Goal: Check status: Check status

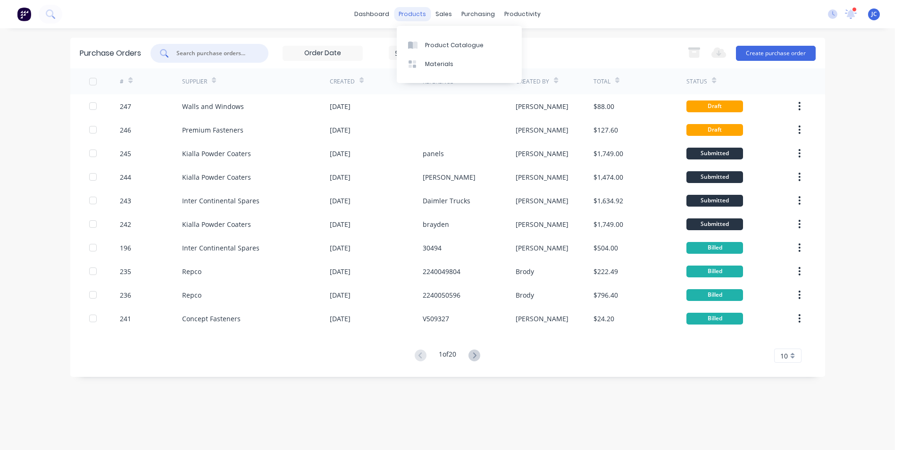
click at [419, 13] on div "products" at bounding box center [412, 14] width 37 height 14
click at [446, 39] on link "Product Catalogue" at bounding box center [459, 44] width 125 height 19
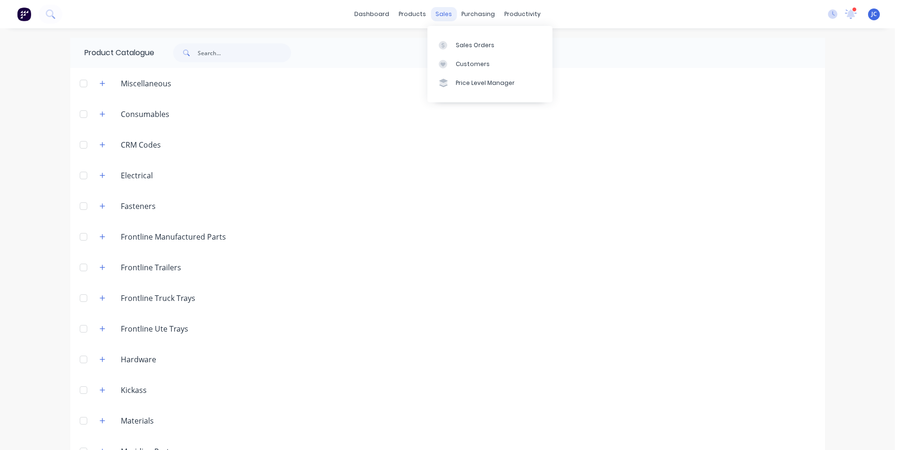
click at [439, 15] on div "sales" at bounding box center [444, 14] width 26 height 14
click at [464, 46] on div "Sales Orders" at bounding box center [475, 45] width 39 height 8
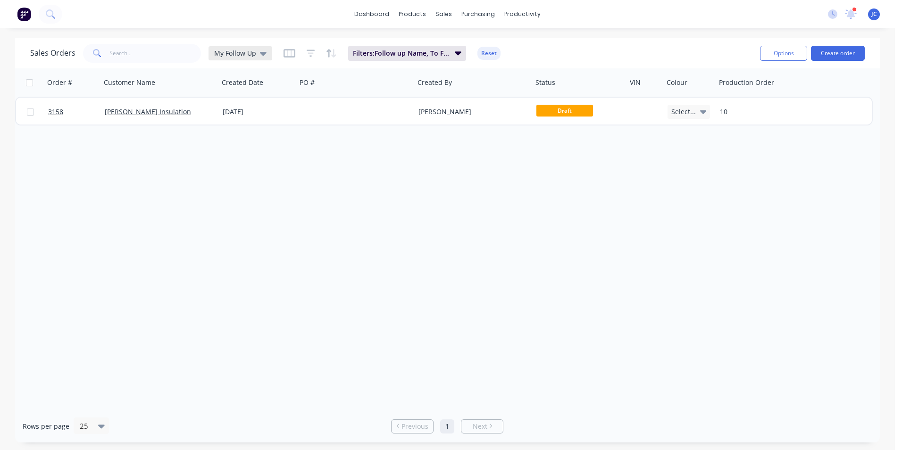
click at [253, 57] on span "My Follow Up" at bounding box center [235, 53] width 42 height 10
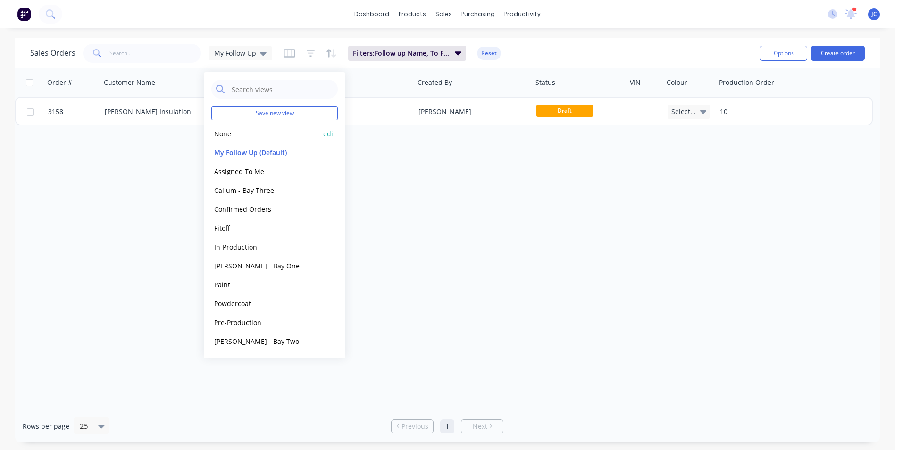
click at [268, 136] on button "None" at bounding box center [265, 133] width 108 height 11
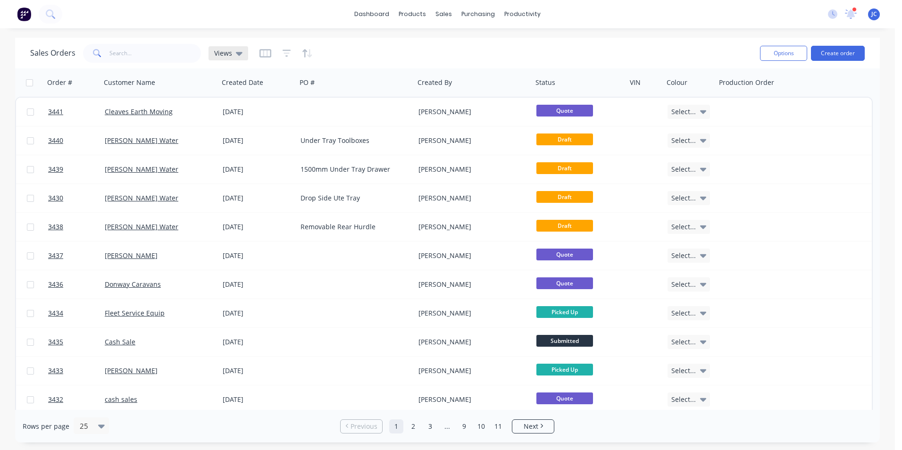
click at [228, 49] on span "Views" at bounding box center [223, 53] width 18 height 10
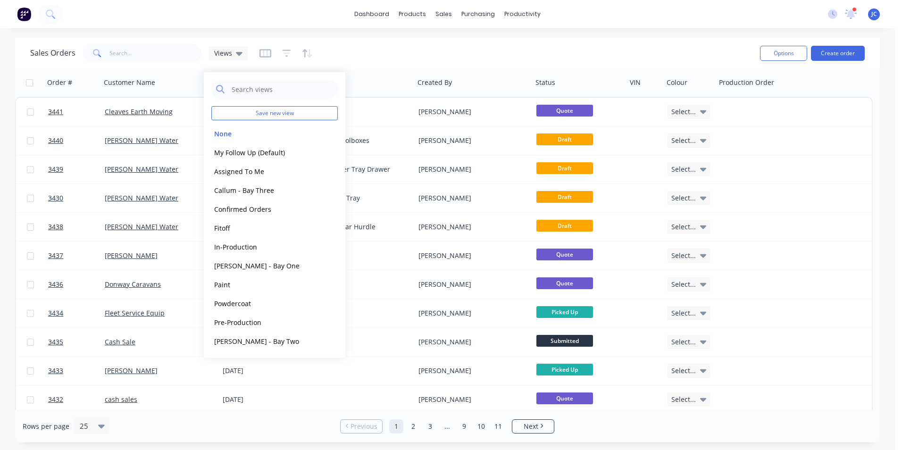
click at [109, 46] on div "Sales Orders Views" at bounding box center [391, 53] width 722 height 23
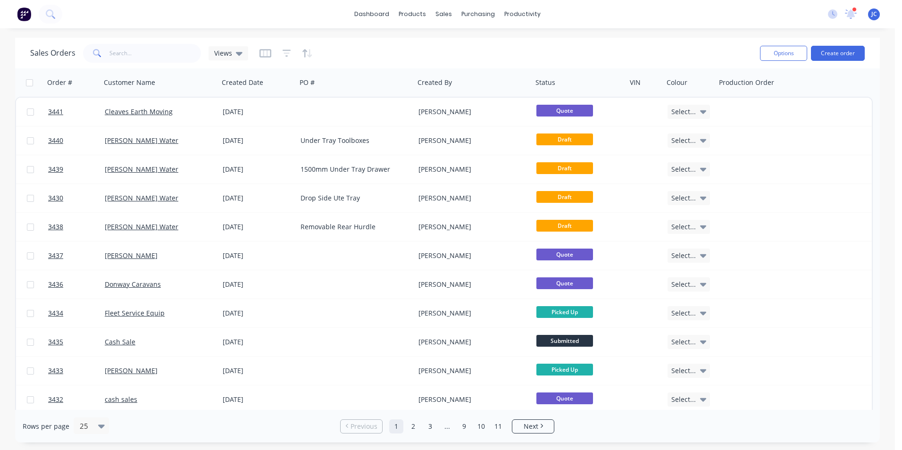
click at [124, 63] on div "Sales Orders Views" at bounding box center [391, 53] width 722 height 23
click at [122, 54] on input "text" at bounding box center [155, 53] width 92 height 19
type input "h"
type input "d"
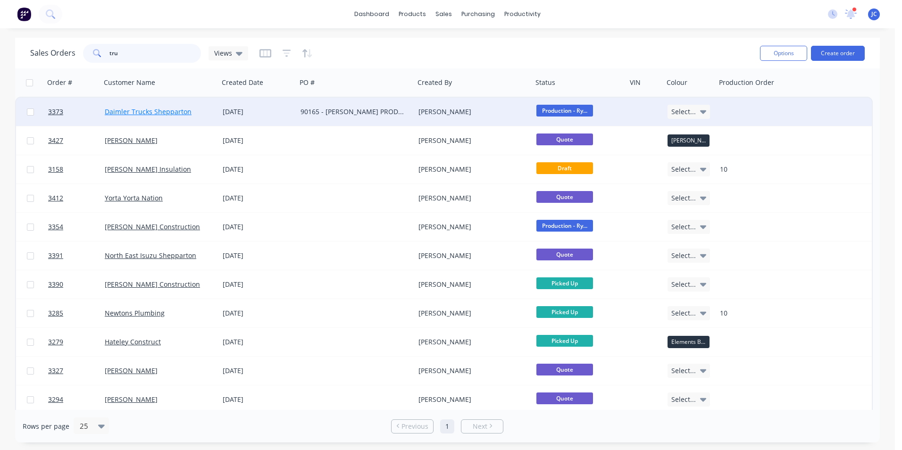
type input "tru"
click at [158, 113] on link "Daimler Trucks Shepparton" at bounding box center [148, 111] width 87 height 9
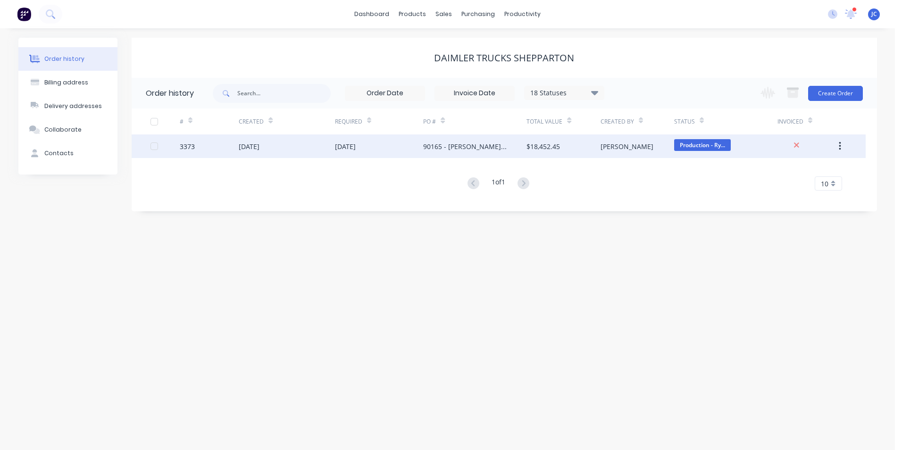
click at [422, 150] on div "[DATE]" at bounding box center [379, 146] width 89 height 24
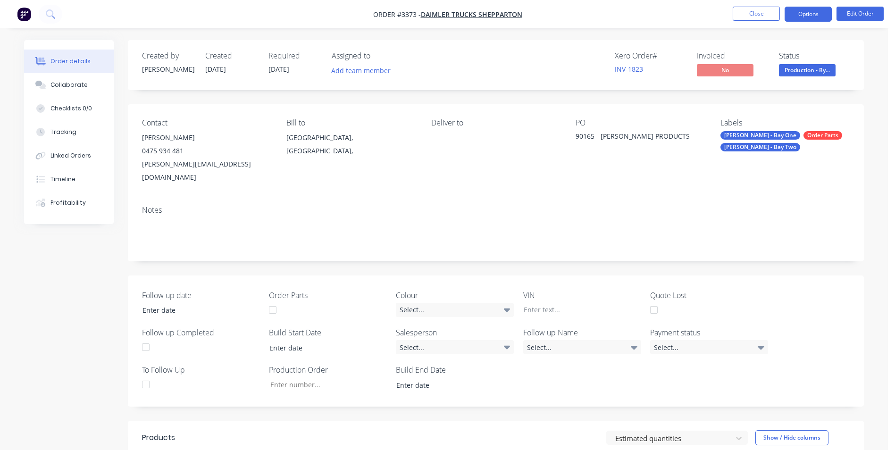
click at [805, 12] on button "Options" at bounding box center [807, 14] width 47 height 15
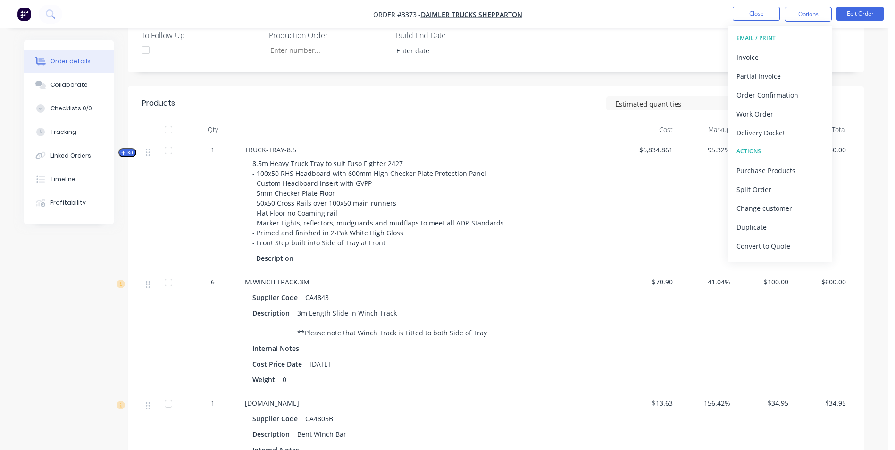
scroll to position [330, 0]
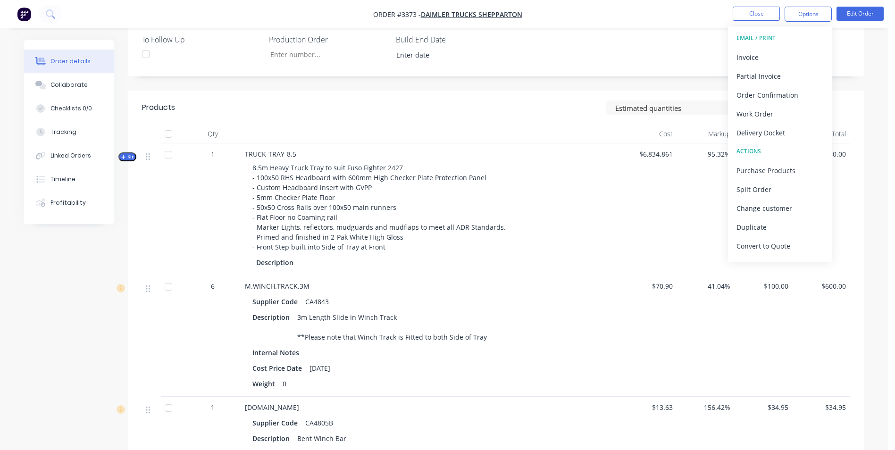
click at [132, 153] on span "Kit" at bounding box center [127, 156] width 12 height 7
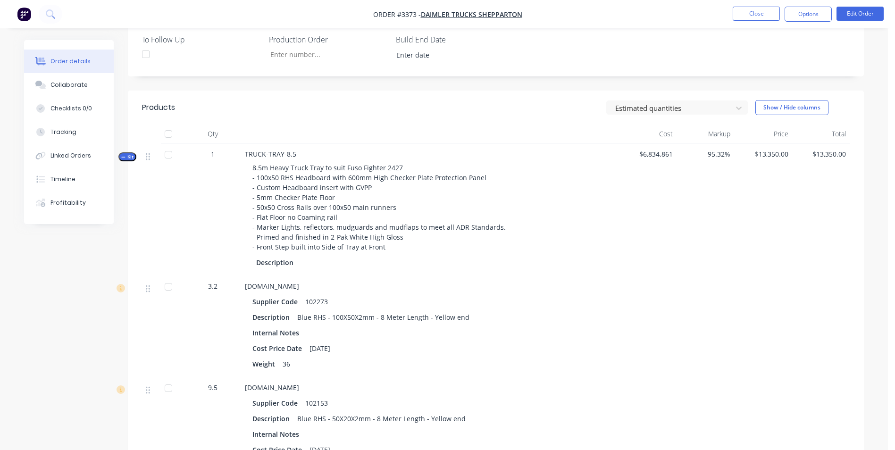
click at [132, 153] on span "Kit" at bounding box center [127, 156] width 12 height 7
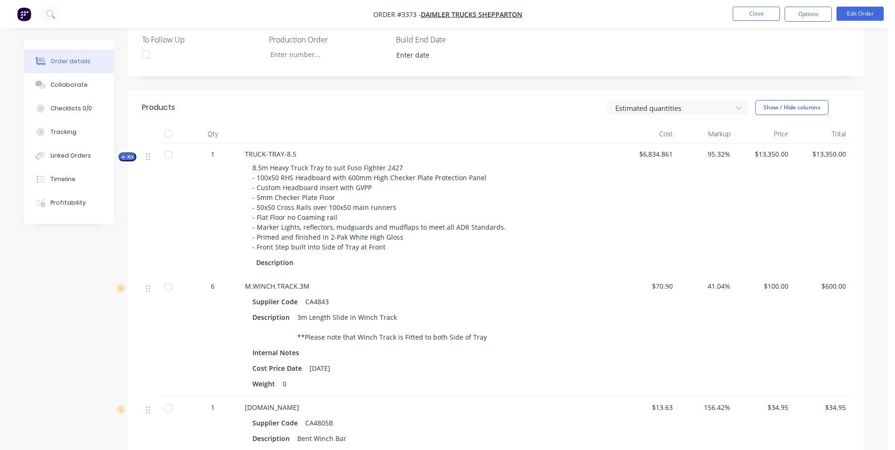
click at [132, 153] on span "Kit" at bounding box center [127, 156] width 12 height 7
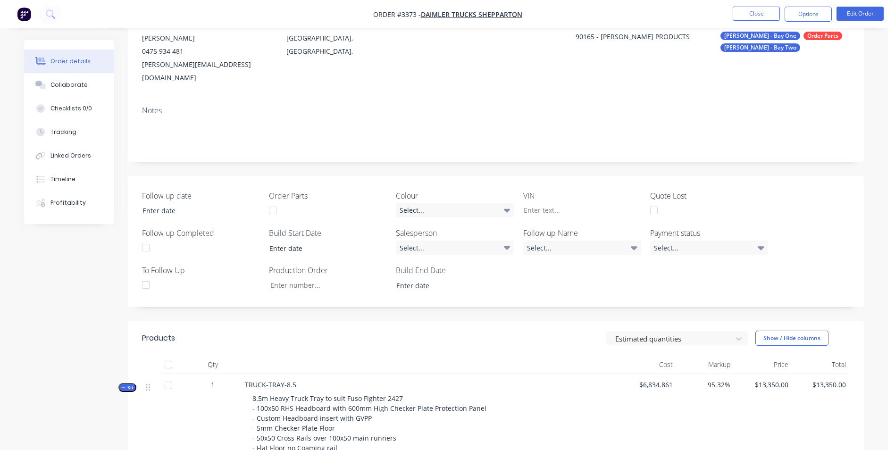
scroll to position [94, 0]
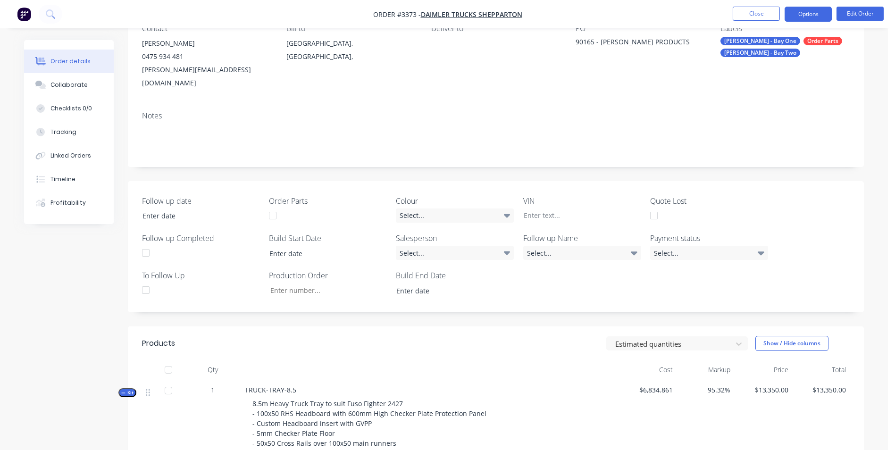
click at [802, 11] on button "Options" at bounding box center [807, 14] width 47 height 15
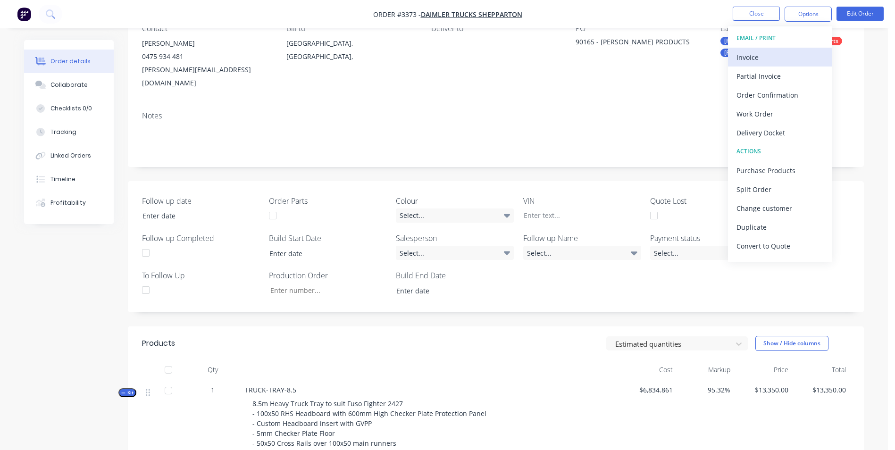
click at [759, 56] on div "Invoice" at bounding box center [779, 57] width 87 height 14
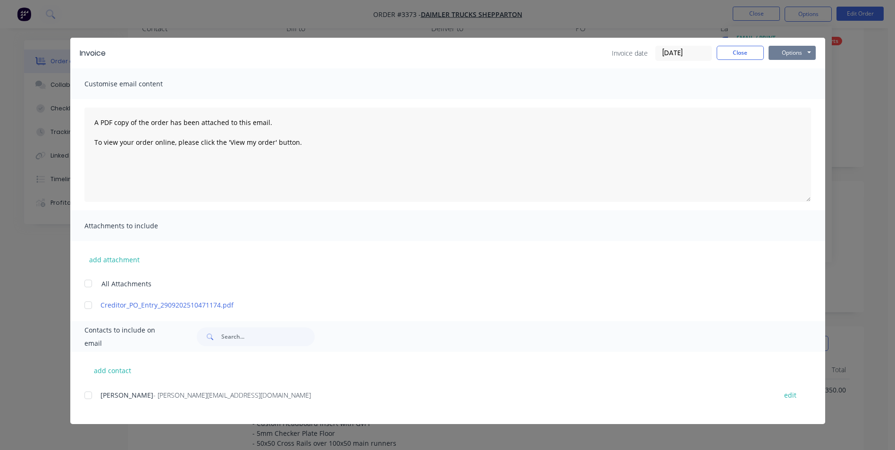
click at [785, 56] on button "Options" at bounding box center [791, 53] width 47 height 14
click at [739, 50] on button "Close" at bounding box center [739, 53] width 47 height 14
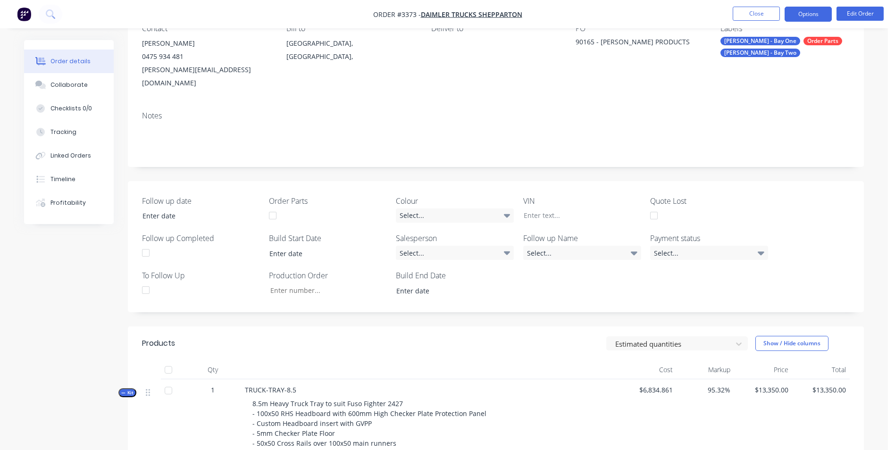
click at [804, 15] on button "Options" at bounding box center [807, 14] width 47 height 15
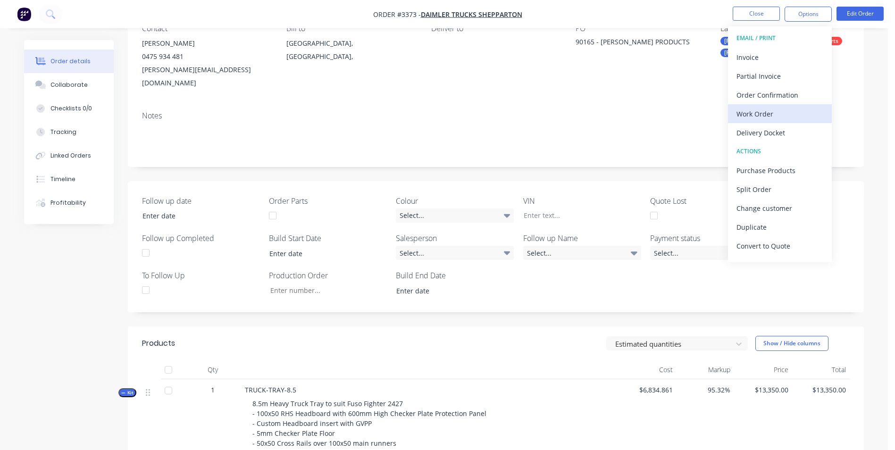
click at [774, 114] on div "Work Order" at bounding box center [779, 114] width 87 height 14
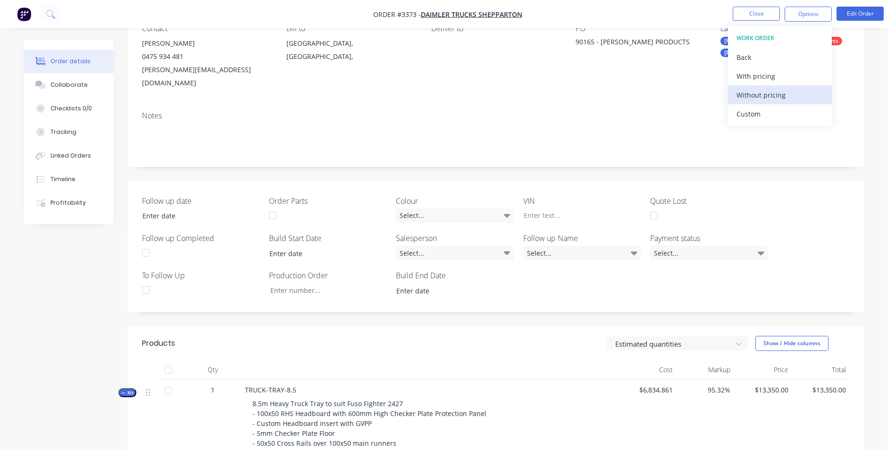
click at [776, 98] on div "Without pricing" at bounding box center [779, 95] width 87 height 14
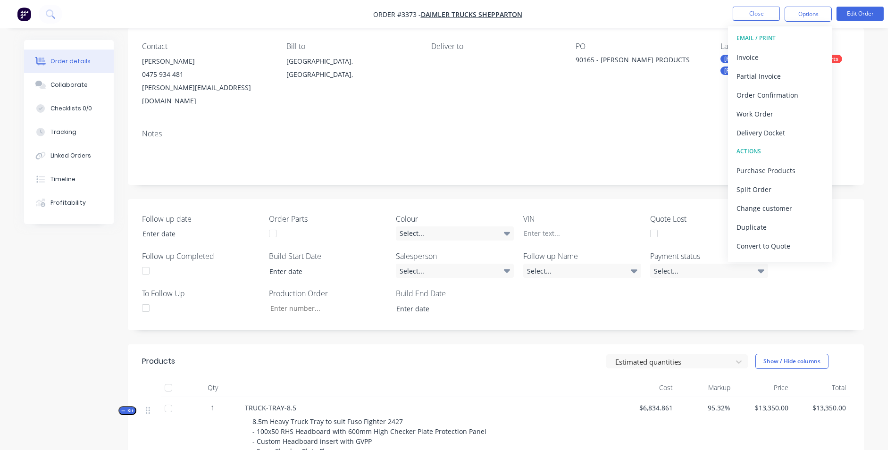
scroll to position [0, 0]
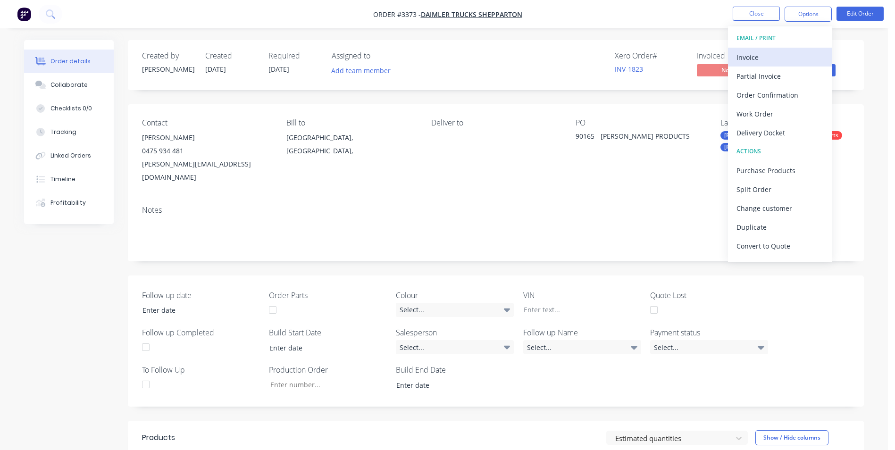
click at [803, 57] on div "Invoice" at bounding box center [779, 57] width 87 height 14
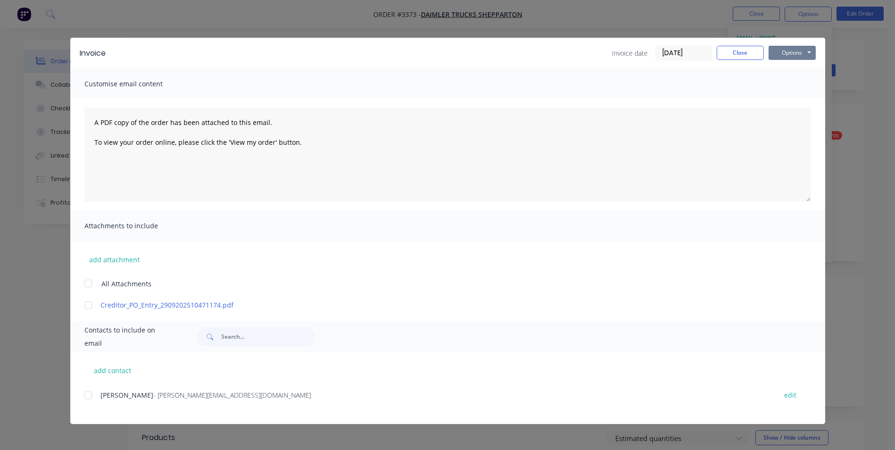
click at [790, 53] on button "Options" at bounding box center [791, 53] width 47 height 14
click at [803, 80] on button "Print" at bounding box center [798, 85] width 60 height 16
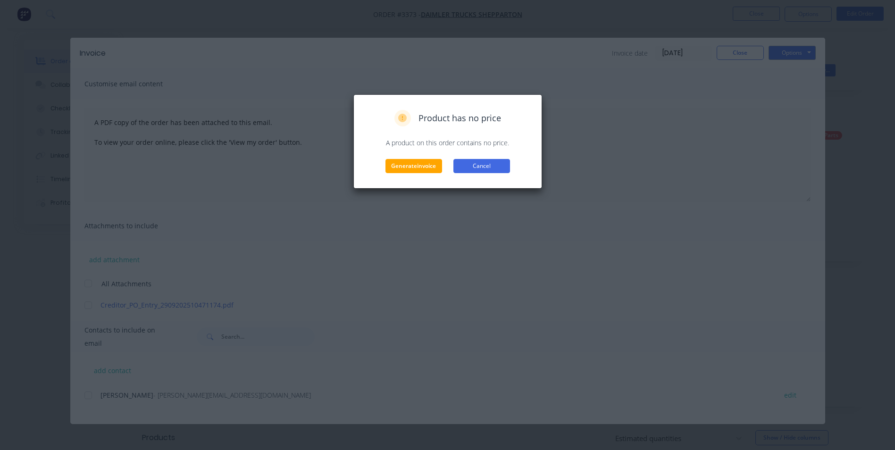
click at [481, 162] on button "Cancel" at bounding box center [481, 166] width 57 height 14
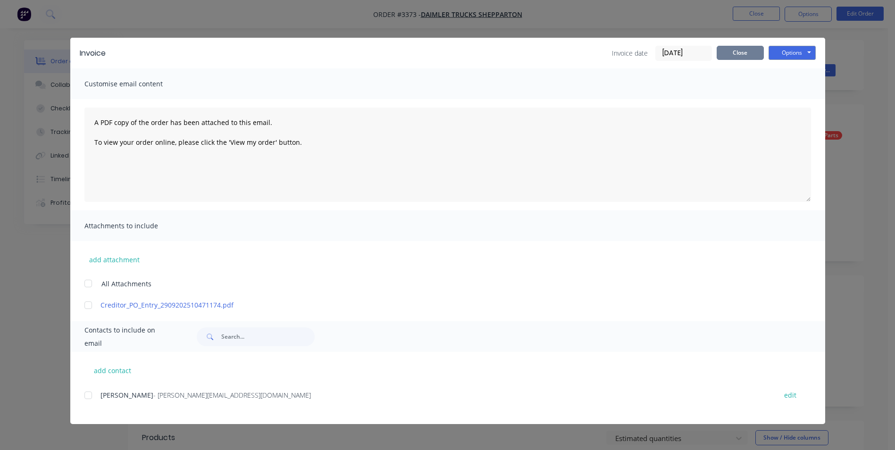
click at [754, 50] on button "Close" at bounding box center [739, 53] width 47 height 14
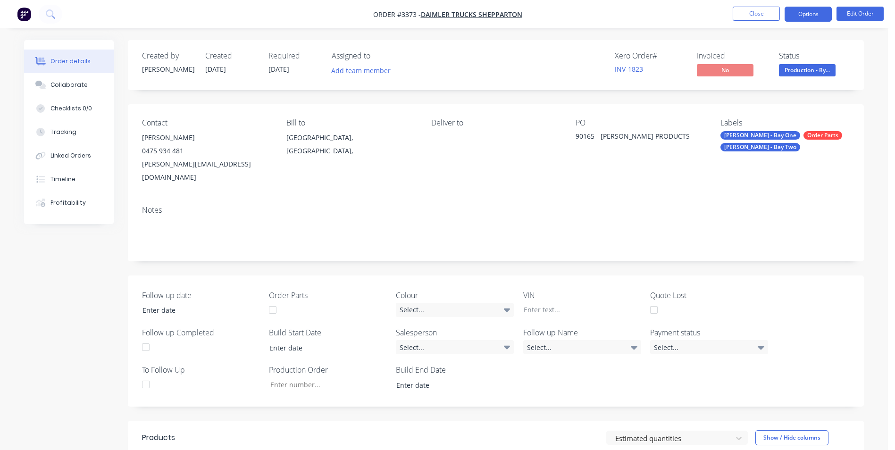
click at [814, 11] on button "Options" at bounding box center [807, 14] width 47 height 15
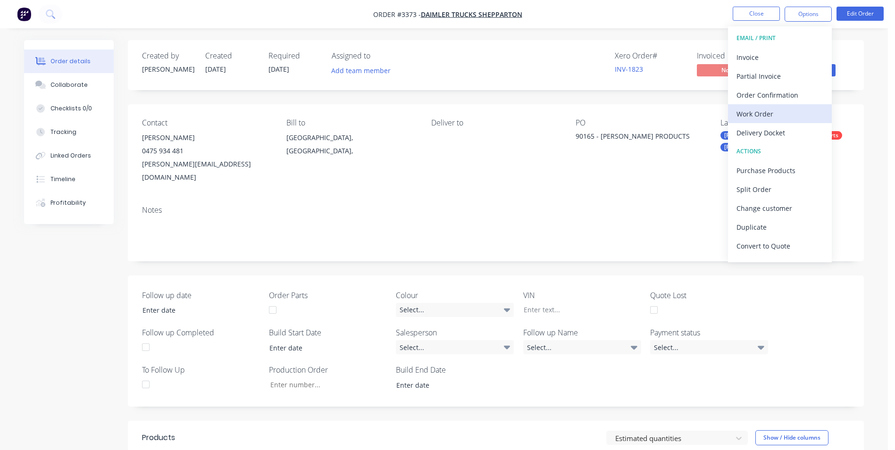
click at [769, 112] on div "Work Order" at bounding box center [779, 114] width 87 height 14
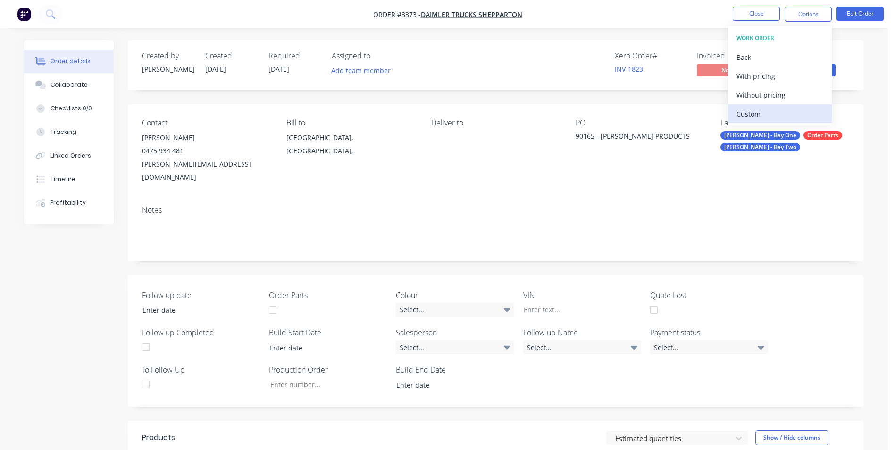
click at [798, 117] on div "Custom" at bounding box center [779, 114] width 87 height 14
click at [791, 91] on div "Without pricing" at bounding box center [779, 95] width 87 height 14
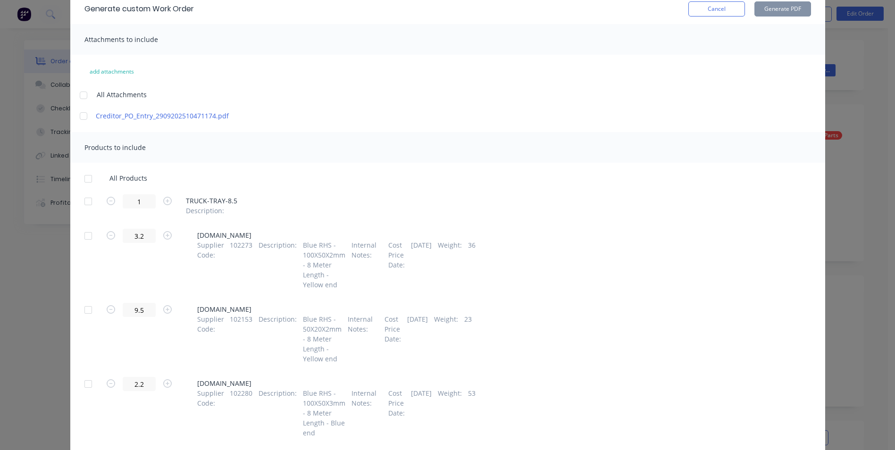
scroll to position [94, 0]
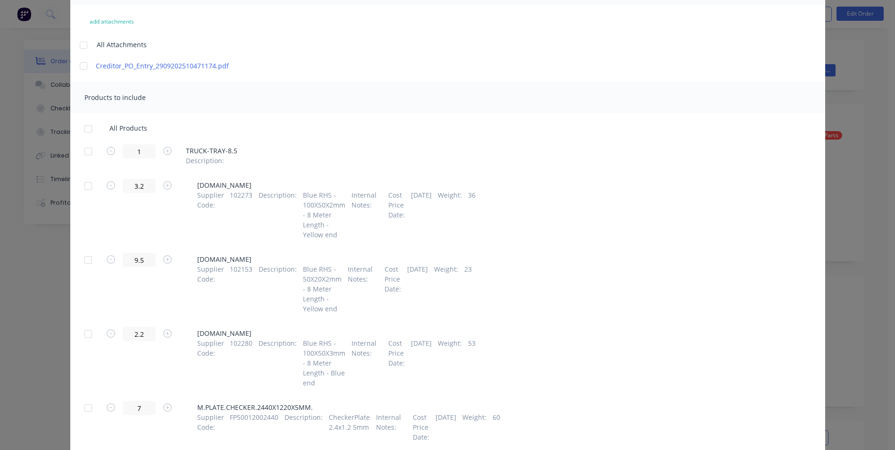
click at [83, 151] on div at bounding box center [88, 151] width 19 height 19
click at [84, 148] on div at bounding box center [88, 151] width 19 height 19
click at [83, 185] on div at bounding box center [88, 185] width 19 height 19
click at [83, 133] on div at bounding box center [88, 128] width 19 height 19
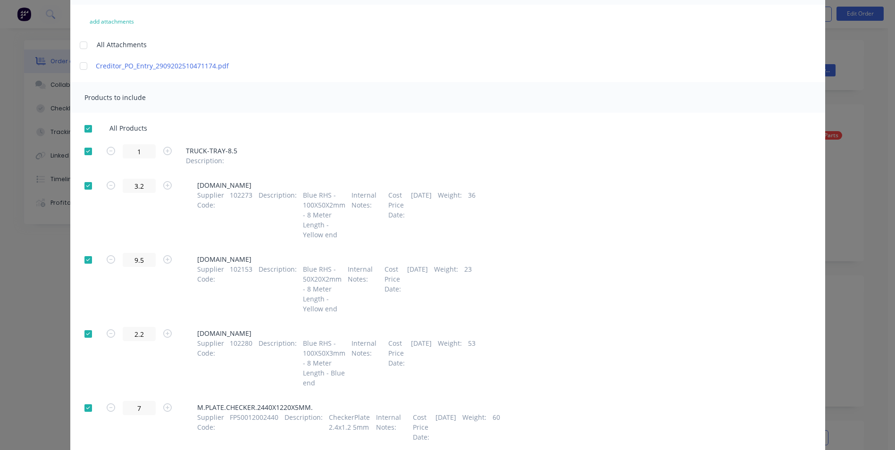
click at [83, 133] on div at bounding box center [88, 128] width 19 height 19
click at [82, 260] on div at bounding box center [88, 259] width 19 height 19
click at [85, 259] on div at bounding box center [88, 259] width 19 height 19
click at [86, 151] on div at bounding box center [88, 151] width 19 height 19
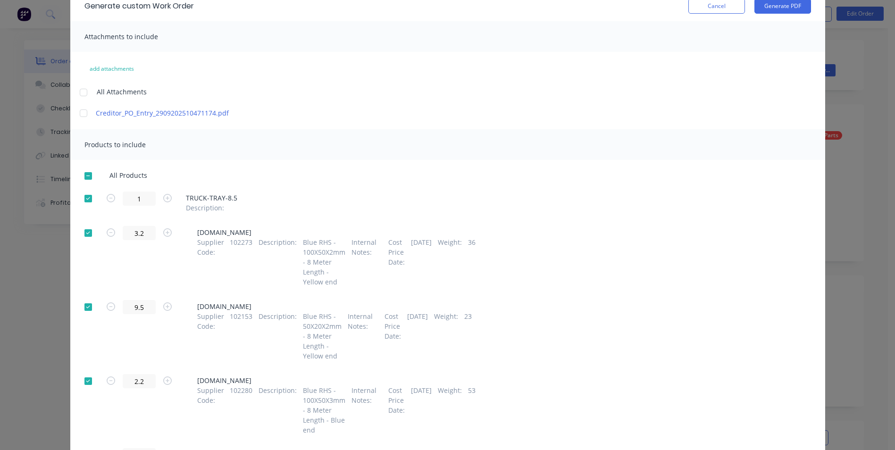
click at [80, 198] on div at bounding box center [88, 198] width 19 height 19
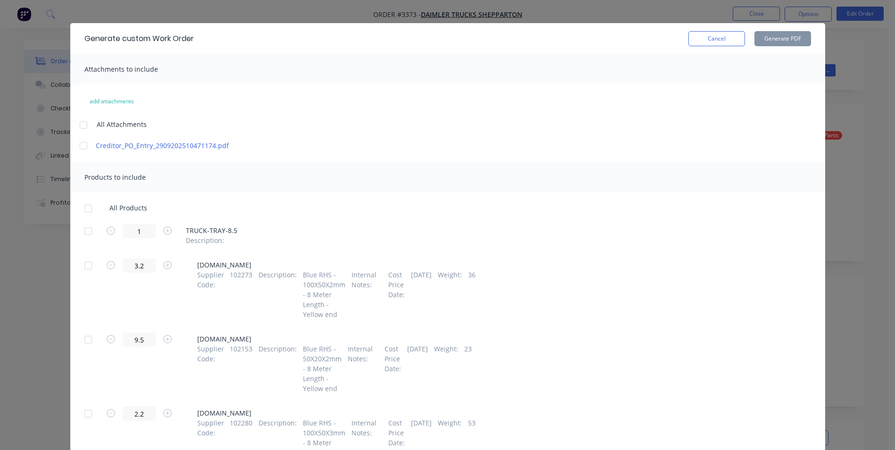
scroll to position [0, 0]
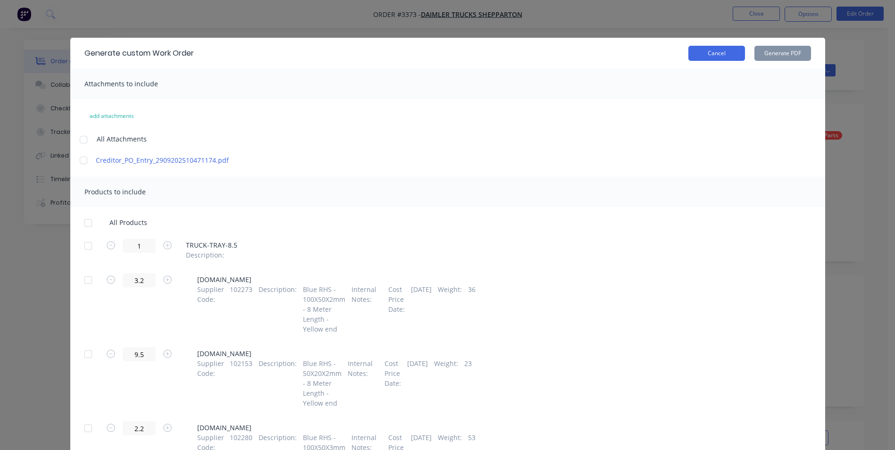
click at [712, 55] on button "Cancel" at bounding box center [716, 53] width 57 height 15
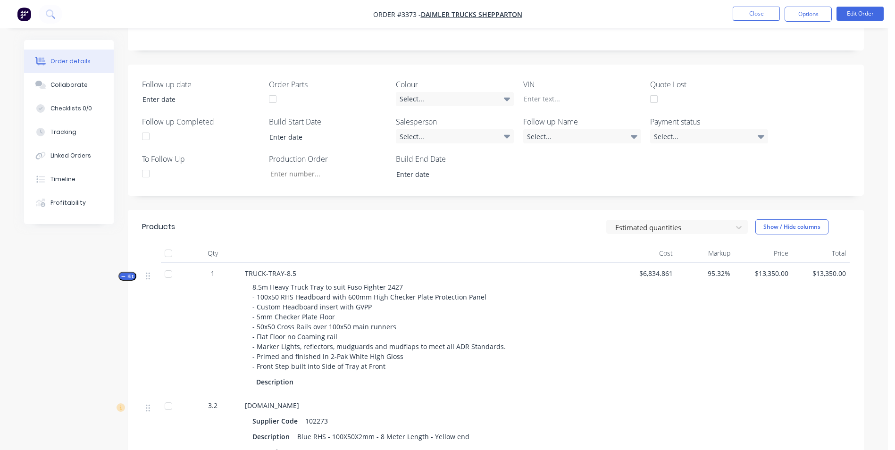
scroll to position [377, 0]
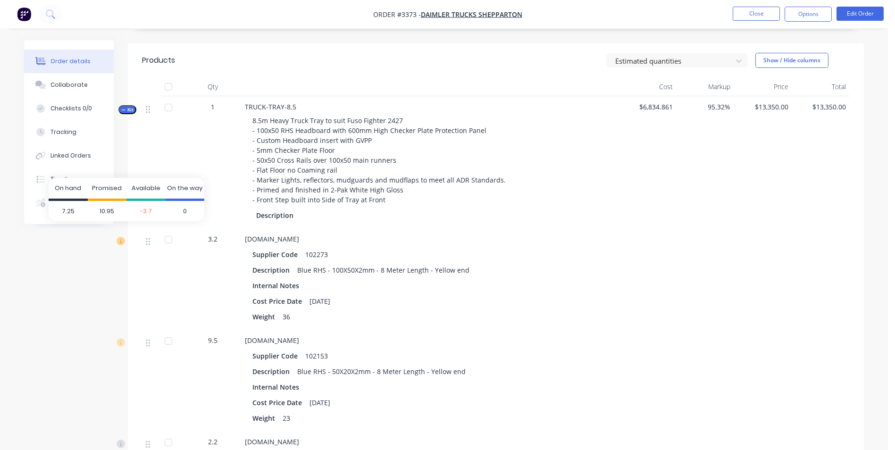
click at [120, 239] on icon at bounding box center [121, 241] width 2 height 4
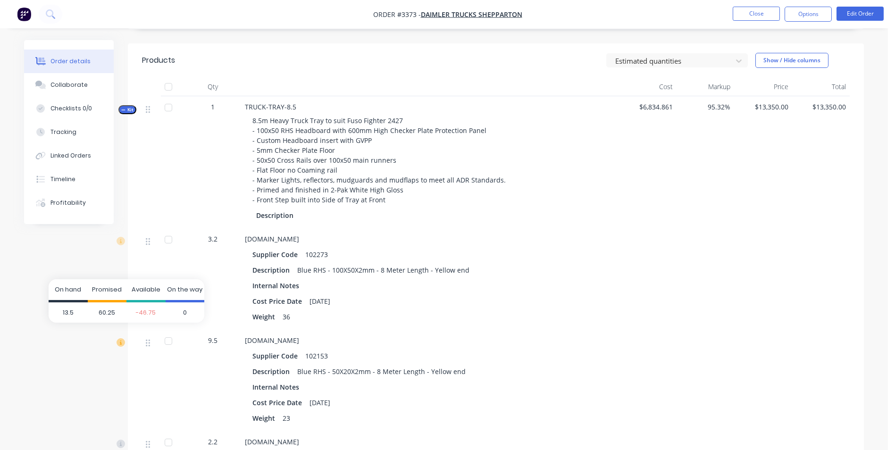
click at [122, 338] on icon at bounding box center [120, 342] width 8 height 8
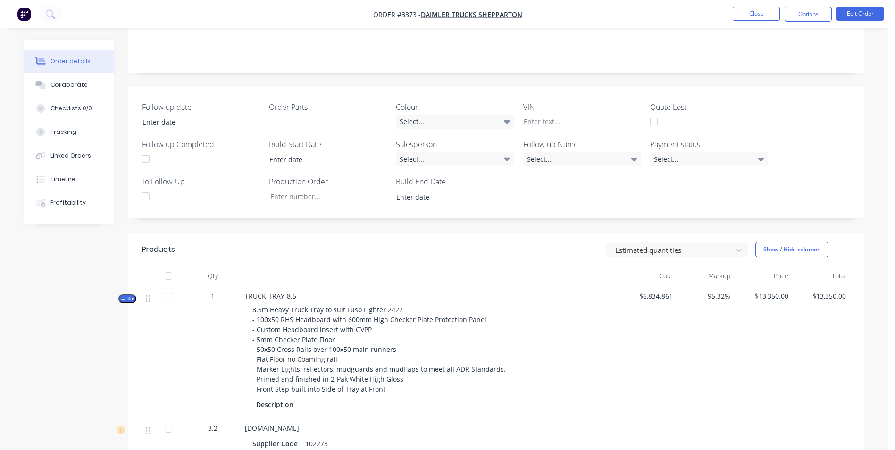
scroll to position [94, 0]
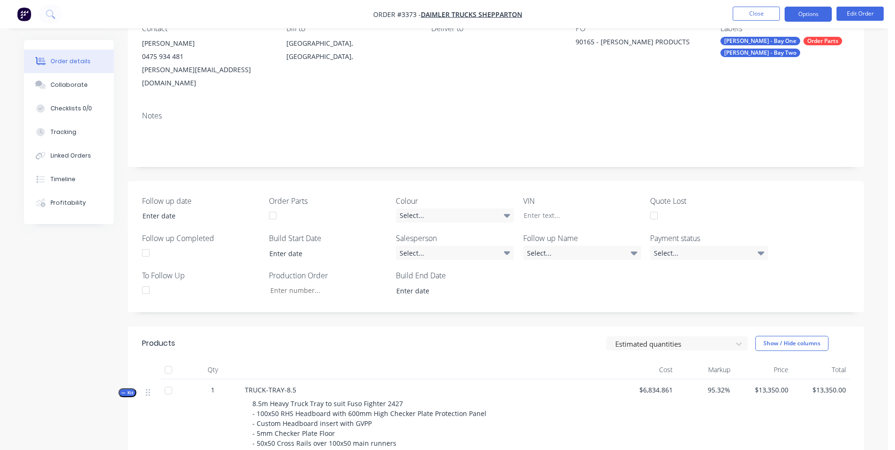
click at [803, 9] on button "Options" at bounding box center [807, 14] width 47 height 15
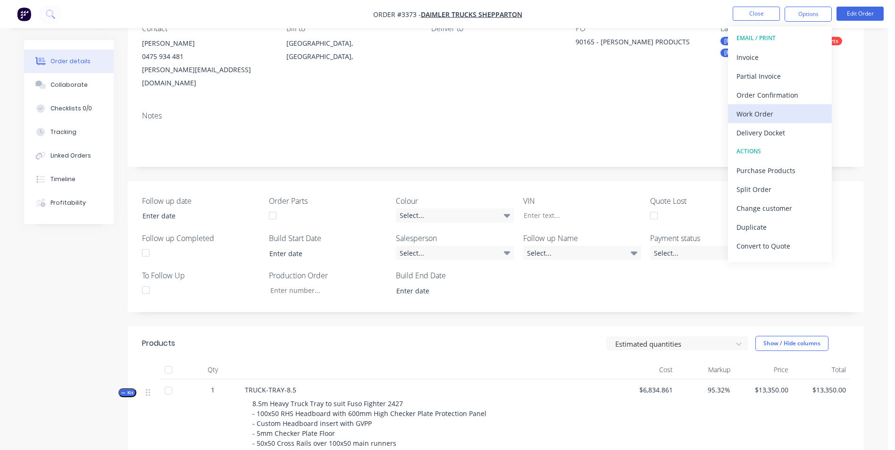
click at [773, 112] on div "Work Order" at bounding box center [779, 114] width 87 height 14
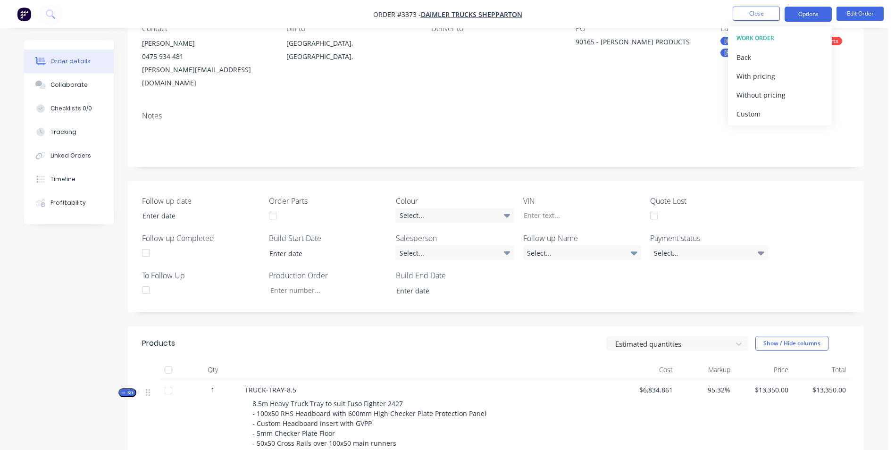
click at [803, 16] on button "Options" at bounding box center [807, 14] width 47 height 15
click at [758, 16] on button "Close" at bounding box center [755, 14] width 47 height 14
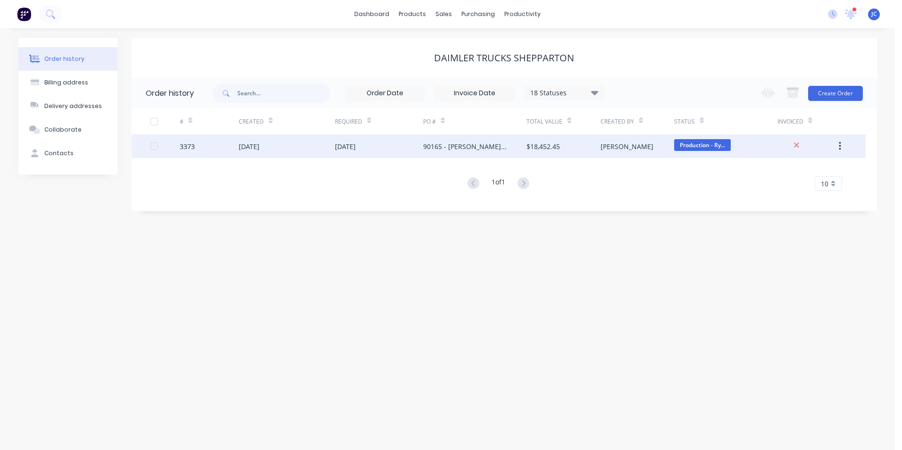
click at [796, 149] on icon at bounding box center [796, 145] width 6 height 8
click at [468, 147] on div "90165 - [PERSON_NAME] PRODUCTS" at bounding box center [465, 146] width 84 height 10
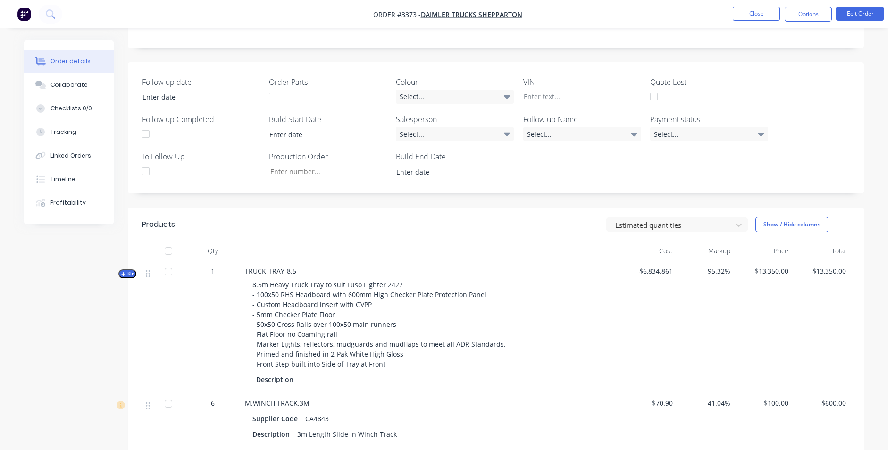
scroll to position [189, 0]
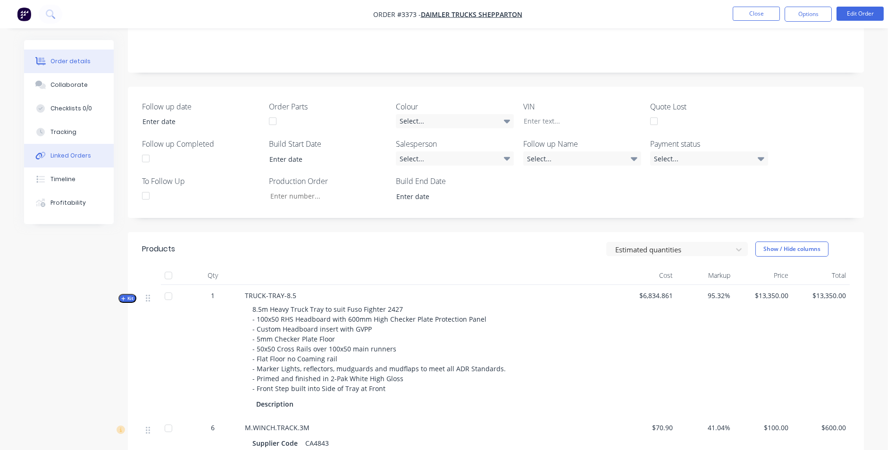
click at [77, 160] on button "Linked Orders" at bounding box center [69, 156] width 90 height 24
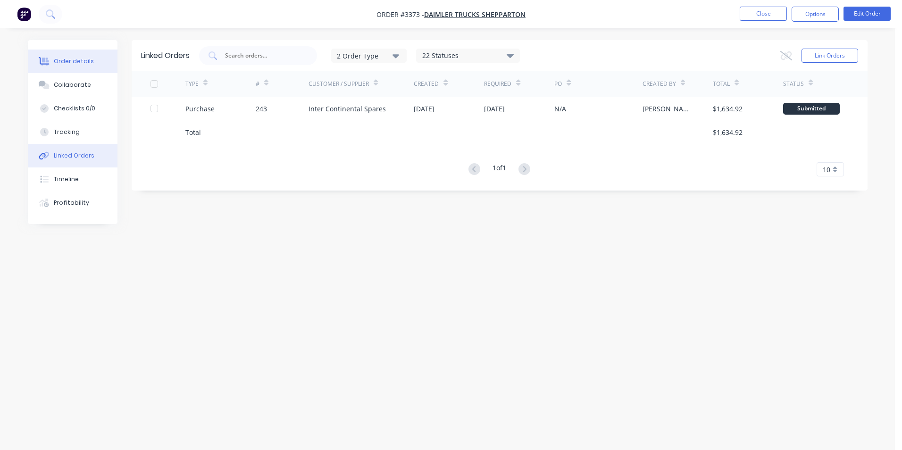
click at [82, 60] on div "Order details" at bounding box center [74, 61] width 40 height 8
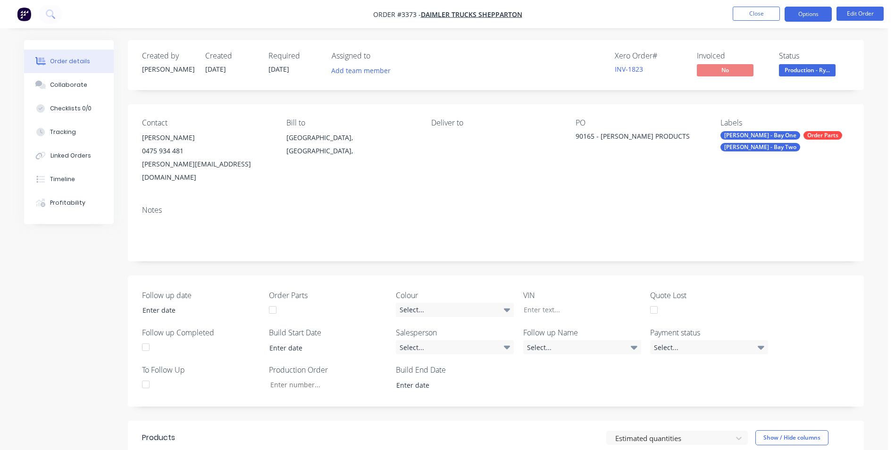
click at [789, 15] on button "Options" at bounding box center [807, 14] width 47 height 15
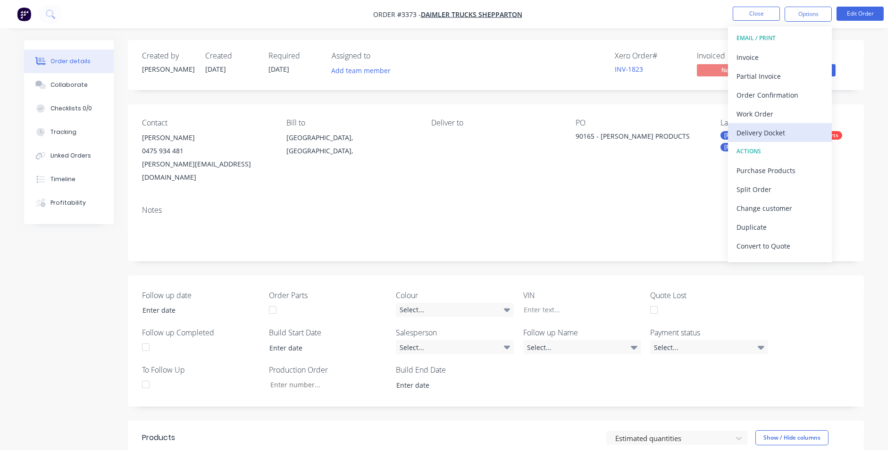
click at [780, 128] on div "Delivery Docket" at bounding box center [779, 133] width 87 height 14
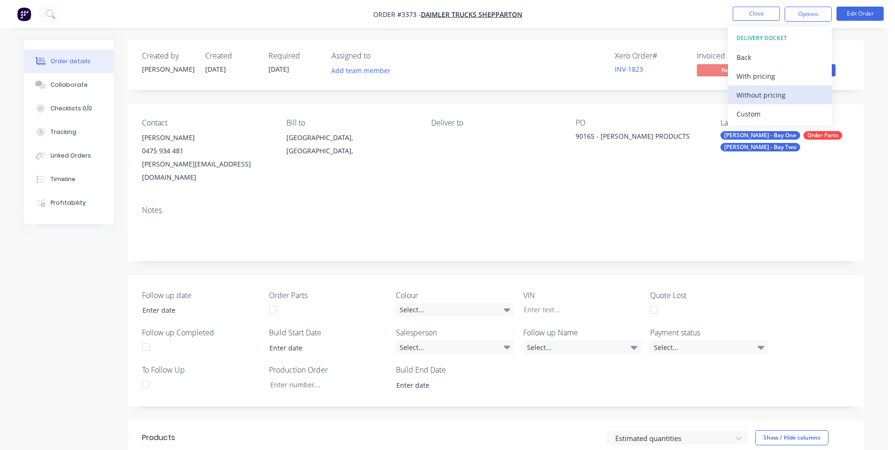
click at [785, 98] on div "Without pricing" at bounding box center [779, 95] width 87 height 14
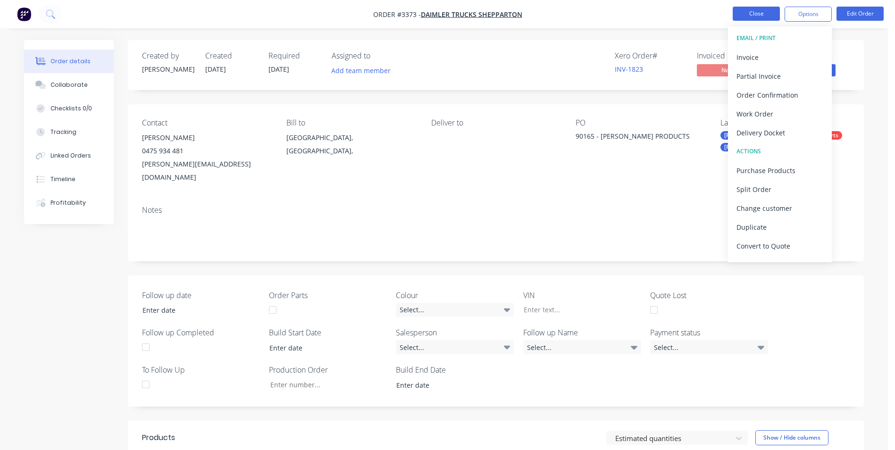
click at [754, 18] on button "Close" at bounding box center [755, 14] width 47 height 14
